Goal: Task Accomplishment & Management: Use online tool/utility

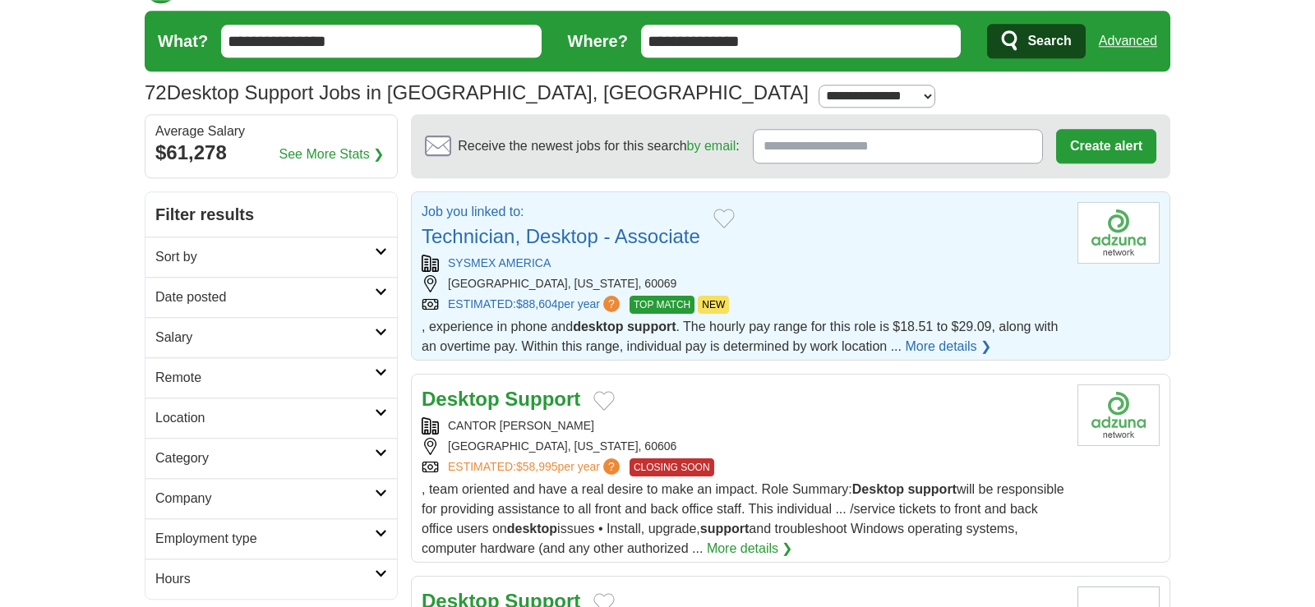
scroll to position [84, 0]
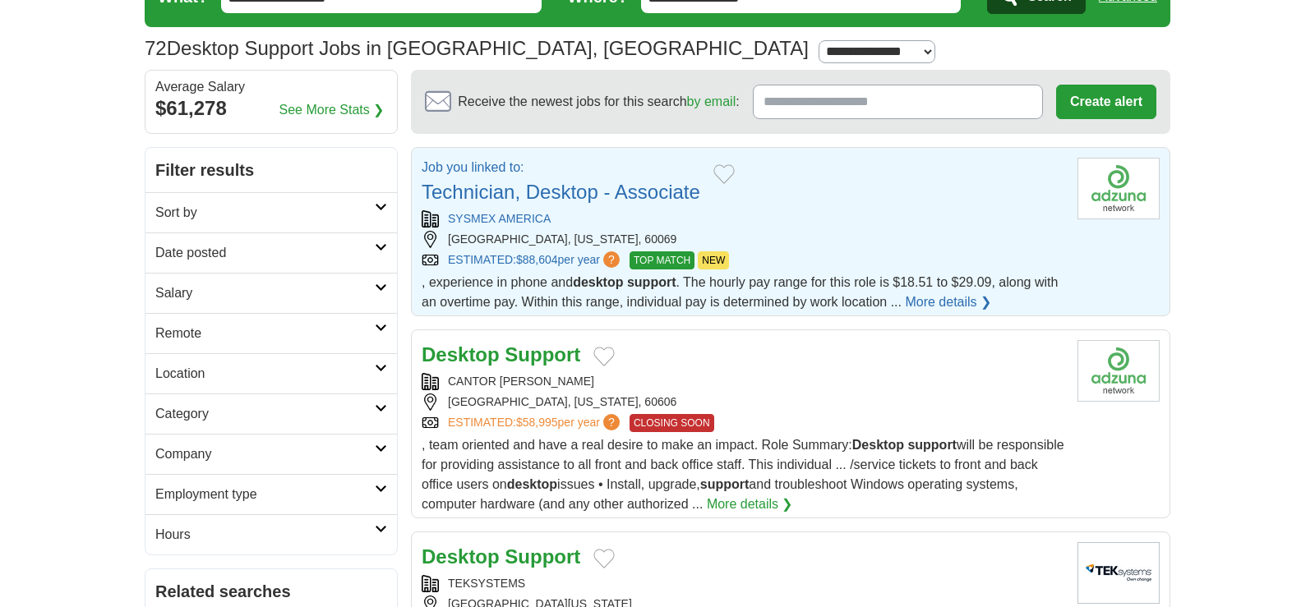
click at [915, 304] on link "More details ❯" at bounding box center [948, 303] width 86 height 20
click at [538, 265] on span "$88,604" at bounding box center [537, 259] width 42 height 13
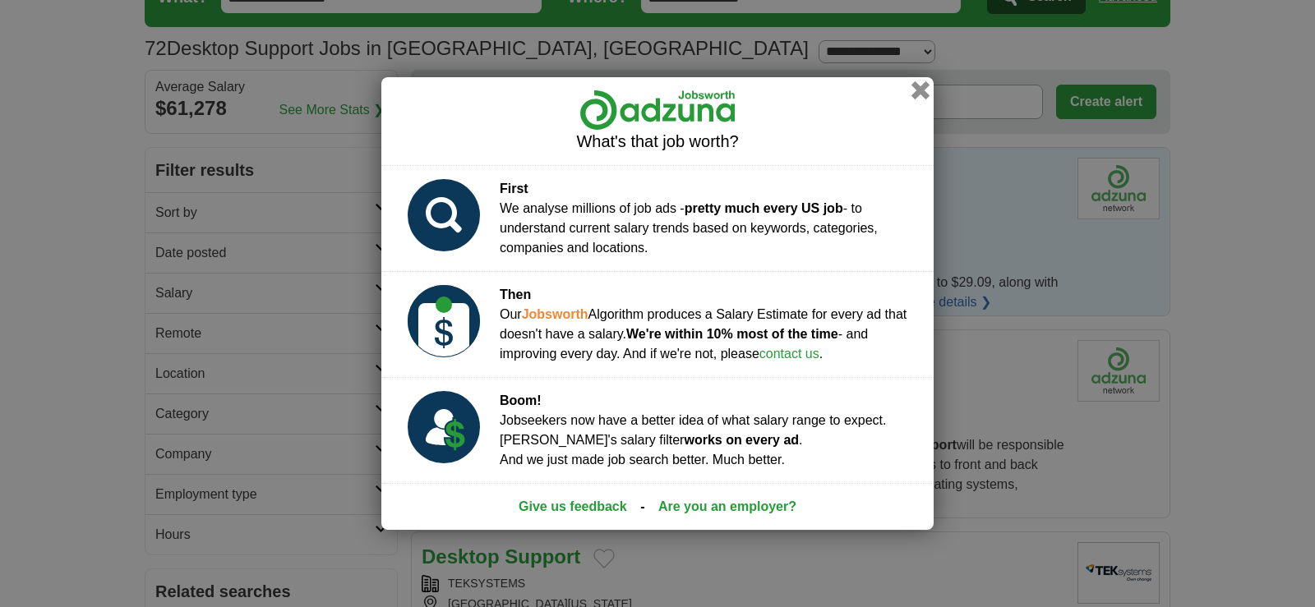
click at [921, 92] on button "button" at bounding box center [920, 90] width 18 height 18
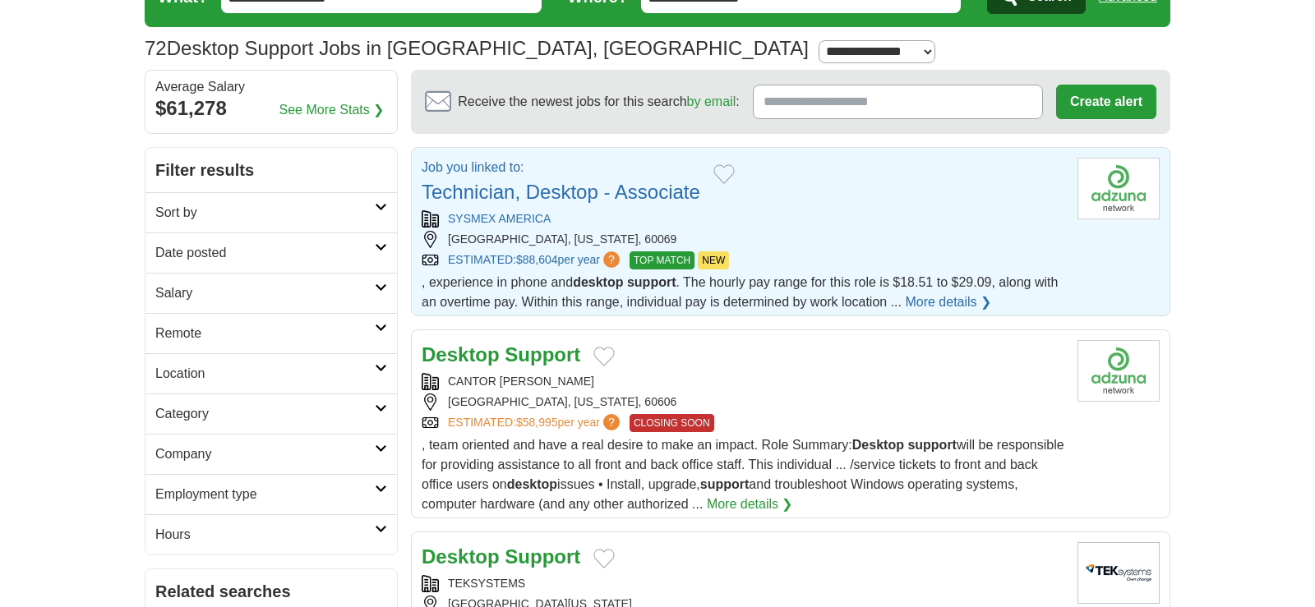
click at [552, 197] on link "Technician, Desktop - Associate" at bounding box center [561, 192] width 279 height 22
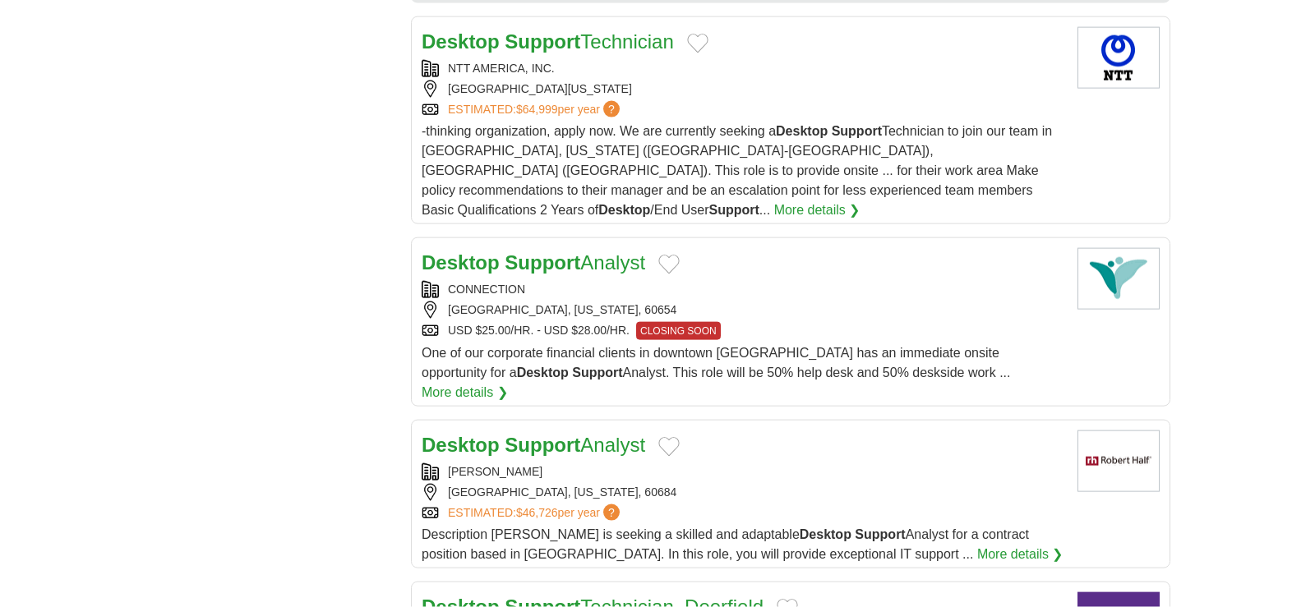
scroll to position [1509, 0]
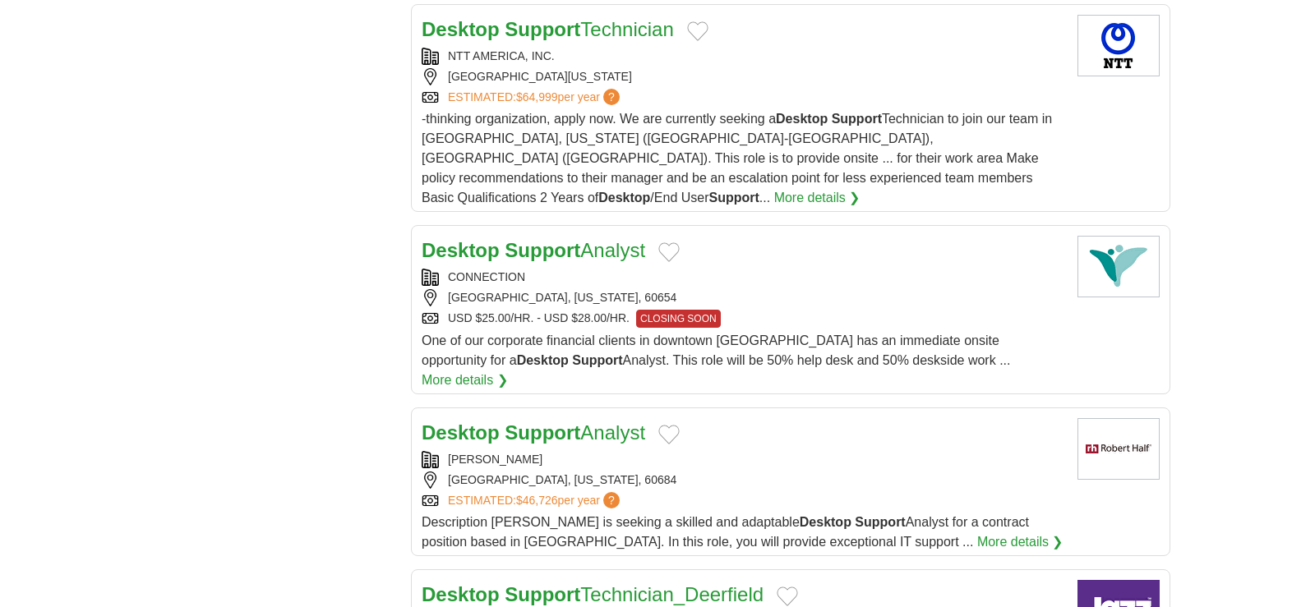
click at [550, 337] on span "One of our corporate financial clients in downtown [GEOGRAPHIC_DATA] has an imm…" at bounding box center [716, 351] width 588 height 34
click at [1115, 243] on img at bounding box center [1118, 267] width 82 height 62
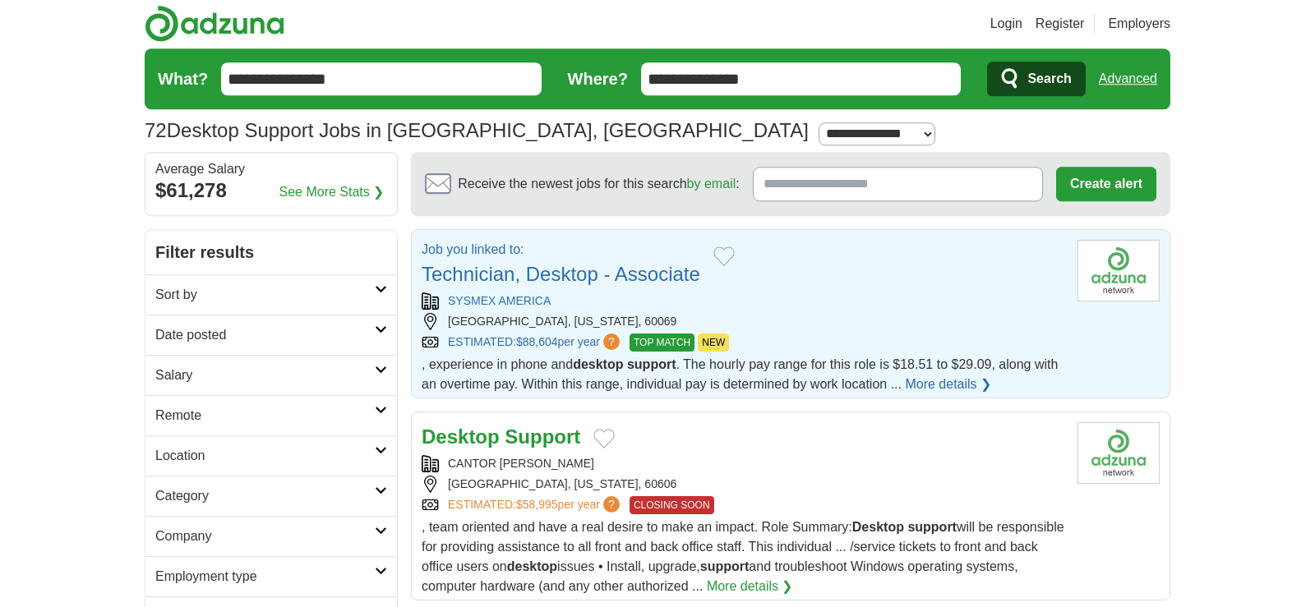
scroll to position [0, 0]
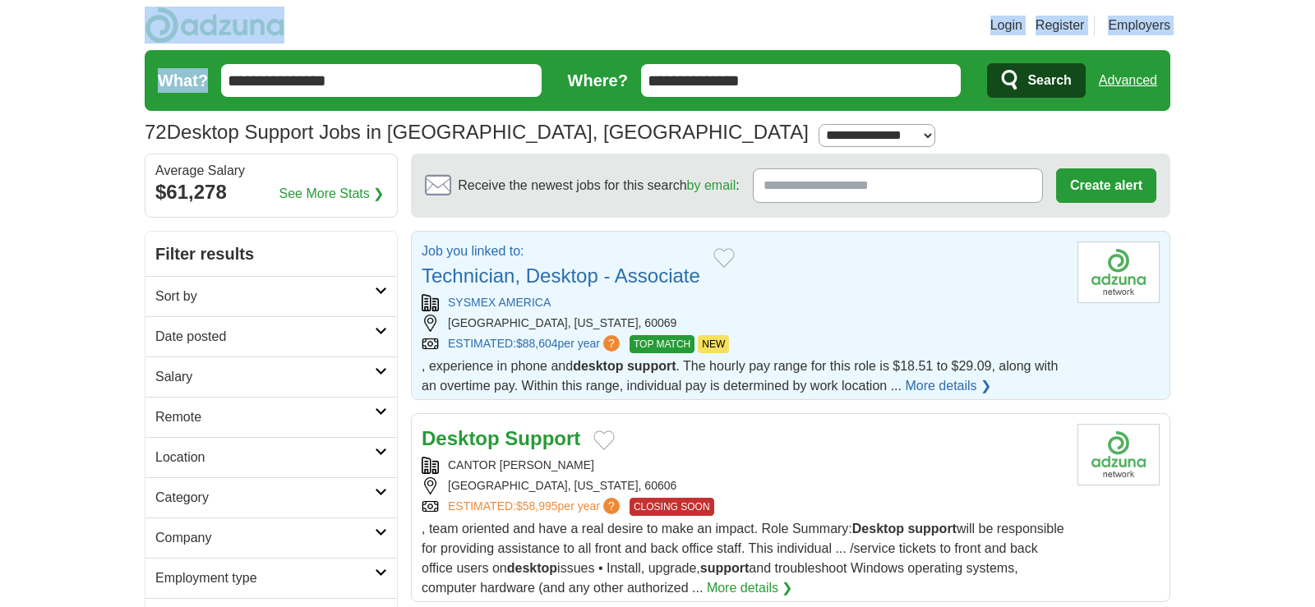
drag, startPoint x: 306, startPoint y: 29, endPoint x: 228, endPoint y: 25, distance: 78.2
click at [228, 25] on header "Login Register Employers 72 Desktop Support Jobs in [GEOGRAPHIC_DATA], [GEOGRAP…" at bounding box center [657, 77] width 1025 height 154
click at [272, 30] on img at bounding box center [215, 25] width 140 height 37
drag, startPoint x: 291, startPoint y: 21, endPoint x: 228, endPoint y: 24, distance: 63.4
click at [219, 25] on header "Login Register Employers 72 Desktop Support Jobs in [GEOGRAPHIC_DATA], [GEOGRAP…" at bounding box center [657, 77] width 1025 height 154
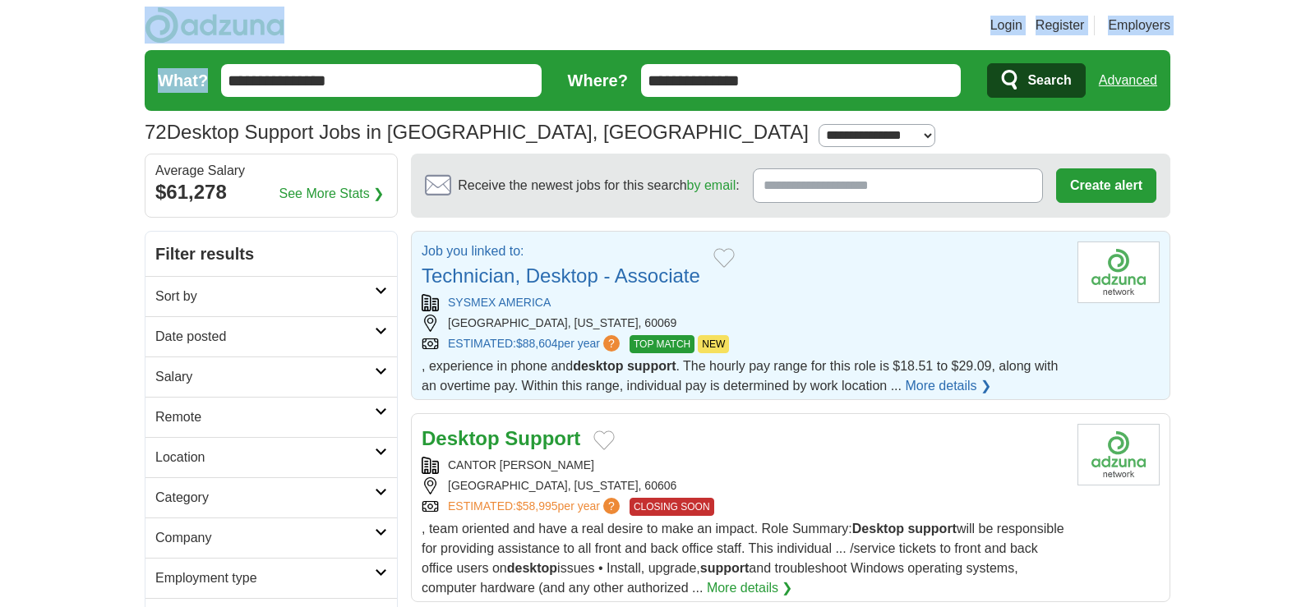
drag, startPoint x: 380, startPoint y: 20, endPoint x: 266, endPoint y: 31, distance: 114.8
click at [266, 31] on header "Login Register Employers 72 Desktop Support Jobs in [GEOGRAPHIC_DATA], [GEOGRAP…" at bounding box center [657, 77] width 1025 height 154
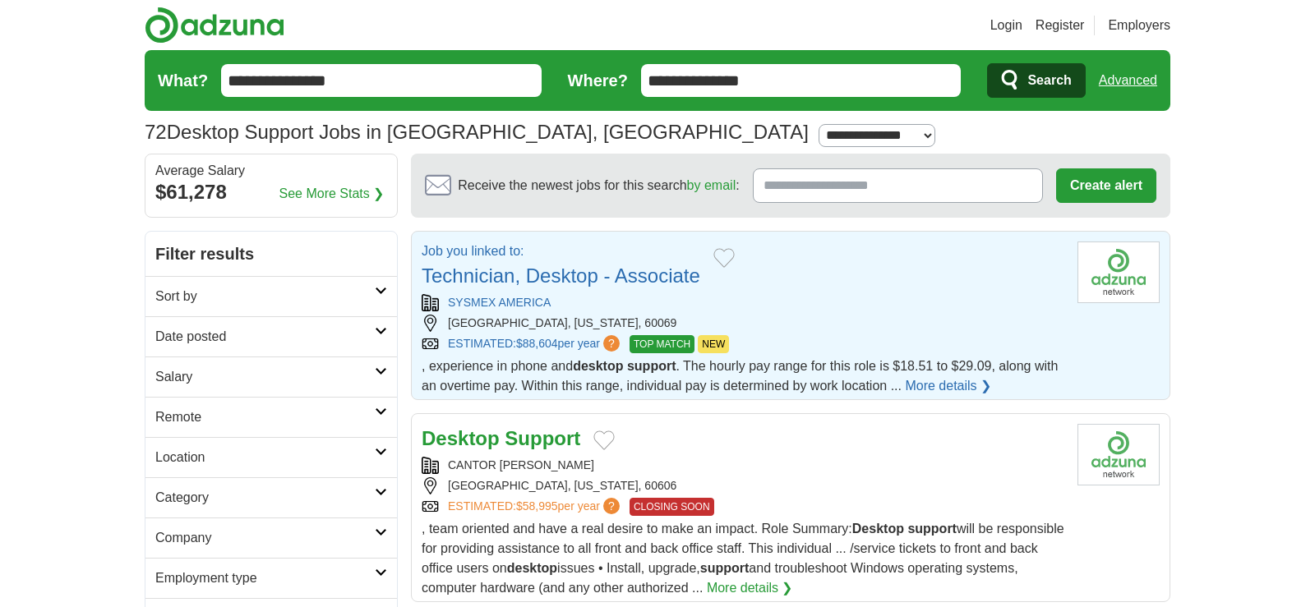
click at [357, 242] on h2 "Filter results" at bounding box center [270, 254] width 251 height 44
click at [536, 12] on header "Login Register Employers 72 Desktop Support Jobs in [GEOGRAPHIC_DATA], [GEOGRAP…" at bounding box center [657, 77] width 1025 height 154
click at [572, 177] on span "Receive the newest jobs for this search by email :" at bounding box center [598, 186] width 281 height 20
click at [753, 177] on input "Receive the newest jobs for this search by email :" at bounding box center [898, 185] width 290 height 35
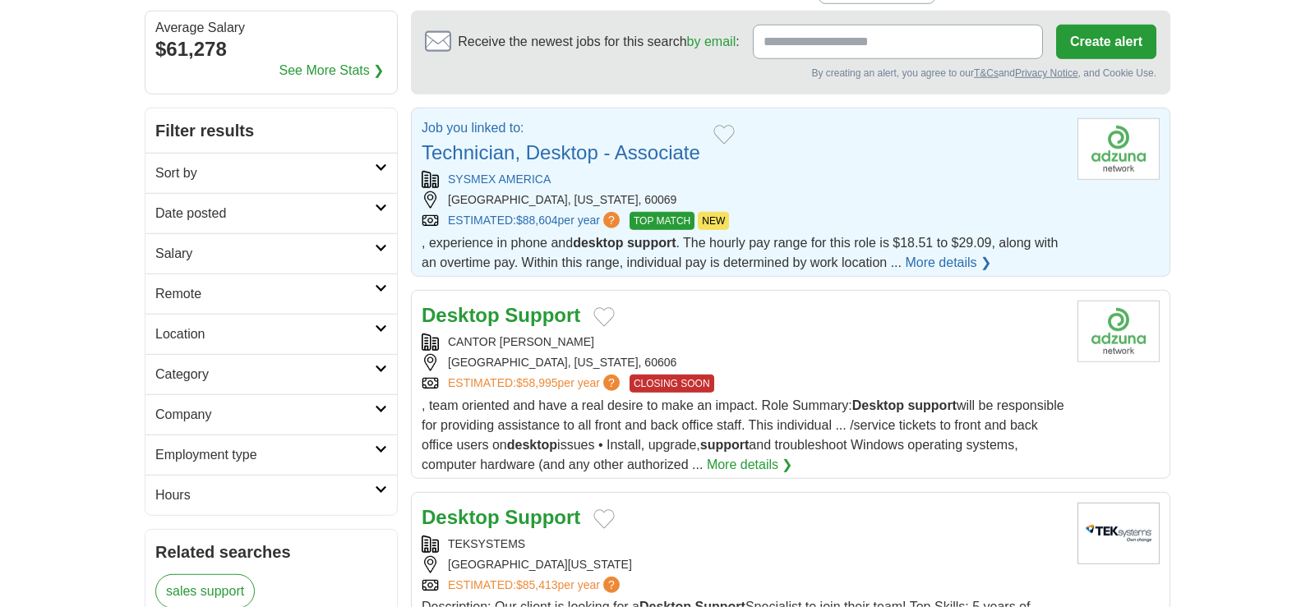
scroll to position [168, 0]
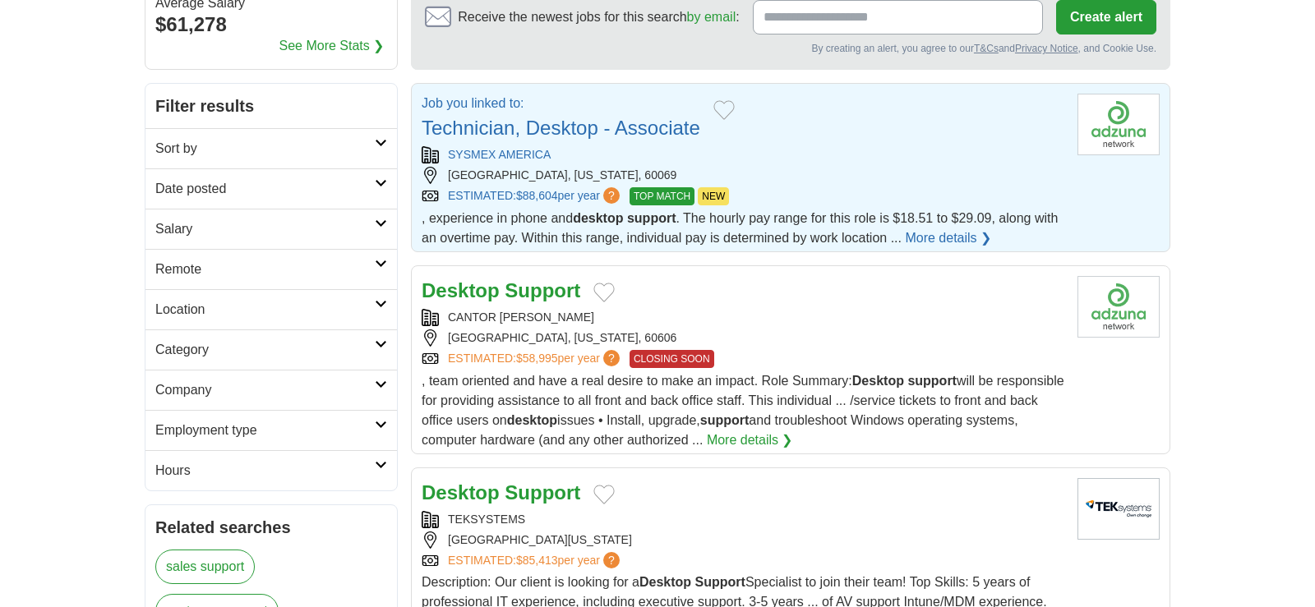
click at [793, 442] on link "More details ❯" at bounding box center [750, 441] width 86 height 20
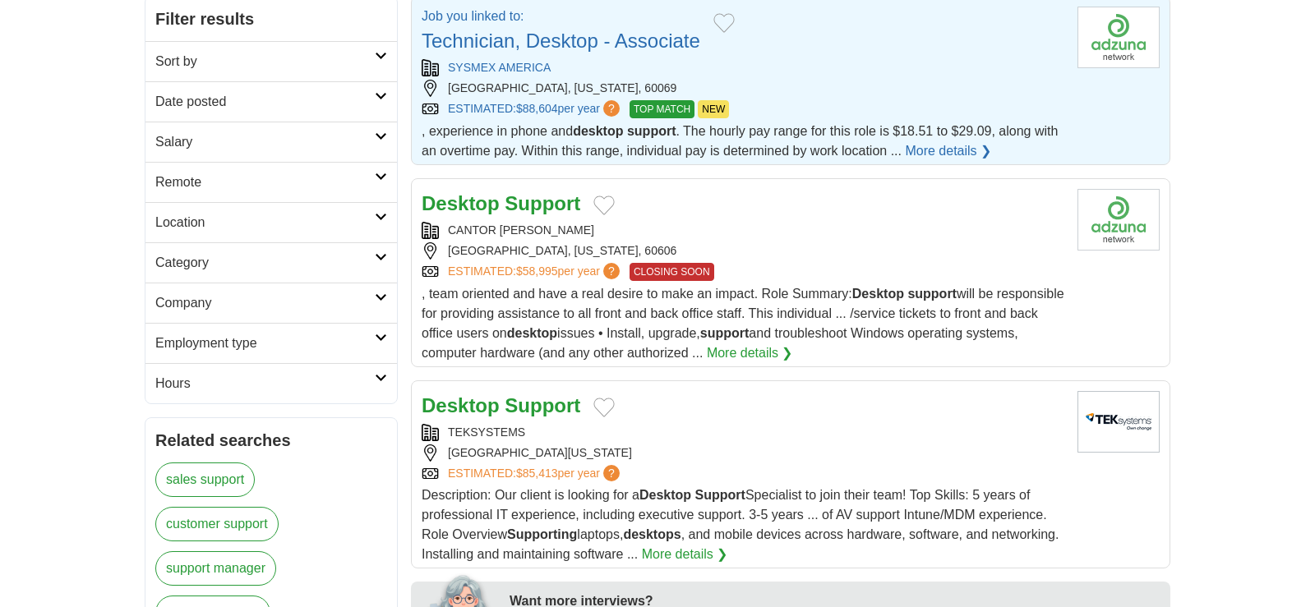
scroll to position [335, 0]
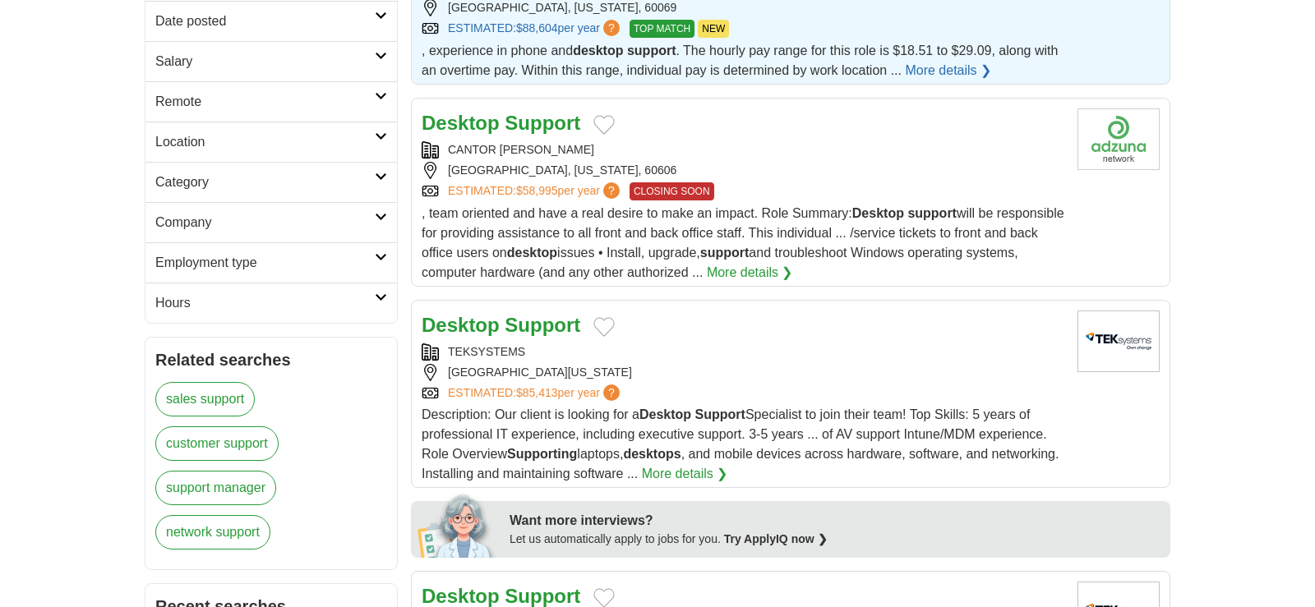
click at [793, 279] on link "More details ❯" at bounding box center [750, 273] width 86 height 20
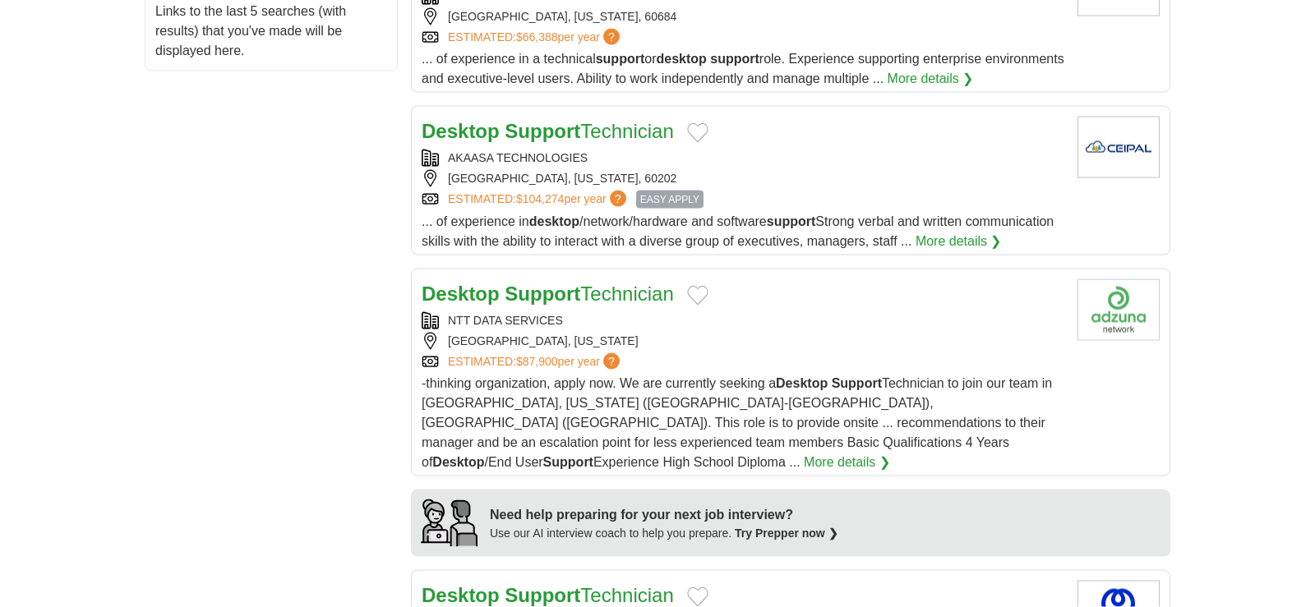
scroll to position [1006, 0]
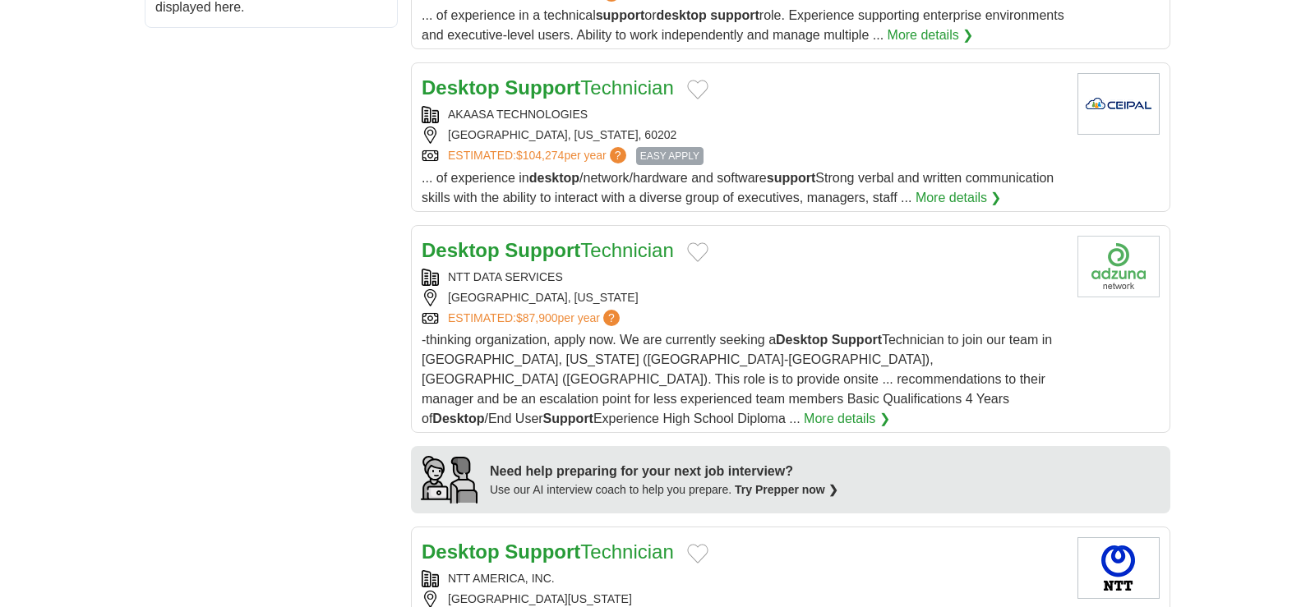
click at [579, 261] on strong "Support" at bounding box center [542, 250] width 76 height 22
click at [701, 375] on div "-thinking organization, apply now. We are currently seeking a Desktop Support T…" at bounding box center [743, 379] width 643 height 99
